Goal: Transaction & Acquisition: Download file/media

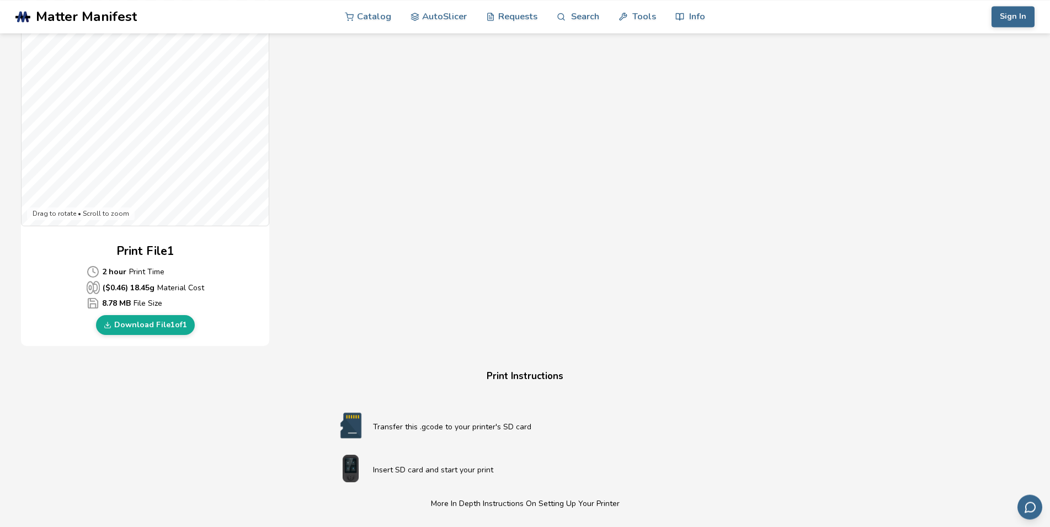
scroll to position [357, 0]
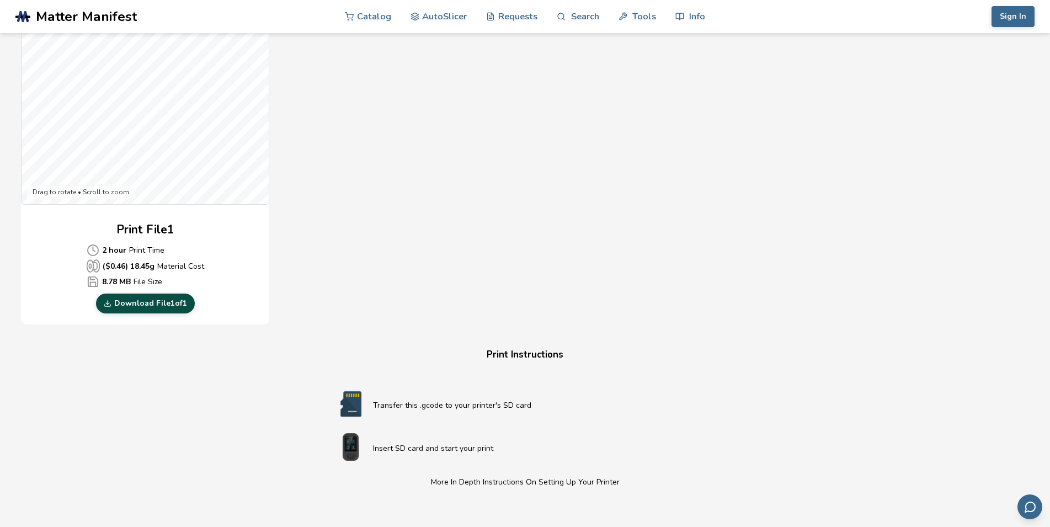
click at [168, 303] on link "Download File 1 of 1" at bounding box center [145, 303] width 99 height 20
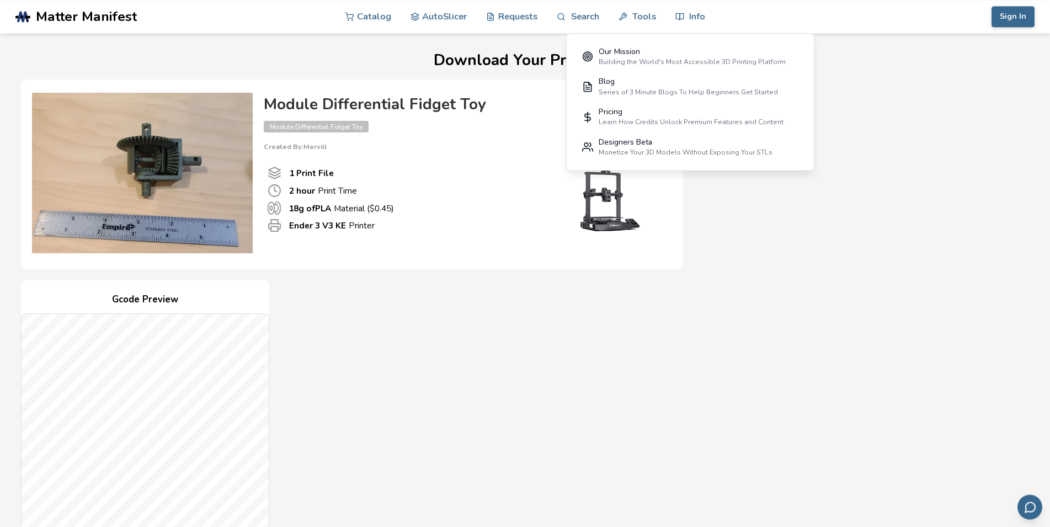
scroll to position [0, 0]
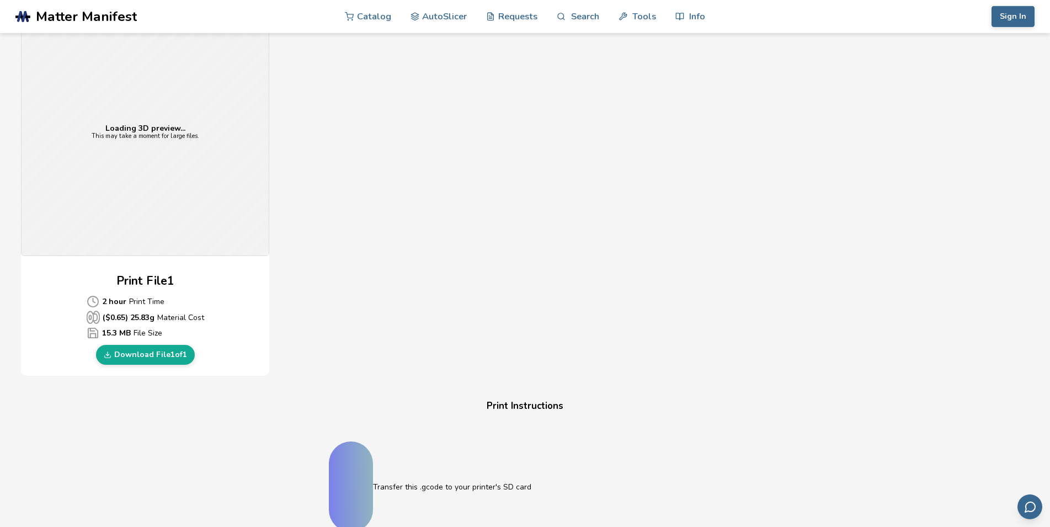
scroll to position [357, 0]
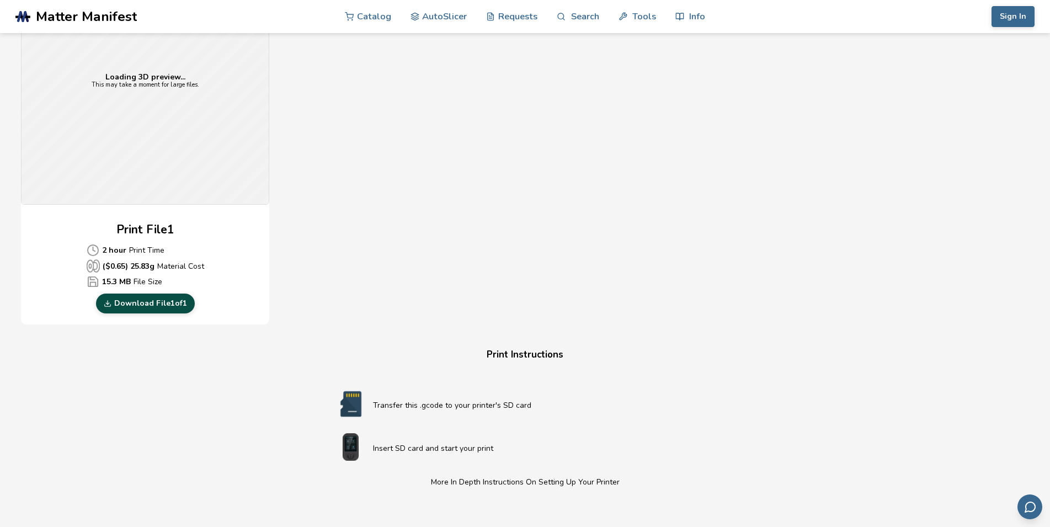
click at [154, 301] on link "Download File 1 of 1" at bounding box center [145, 303] width 99 height 20
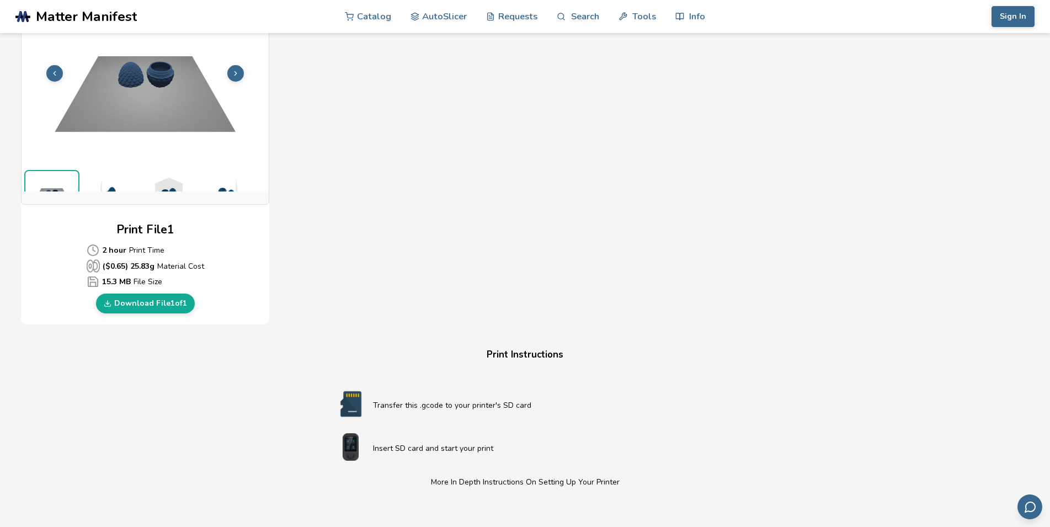
scroll to position [19, 0]
